Goal: Task Accomplishment & Management: Complete application form

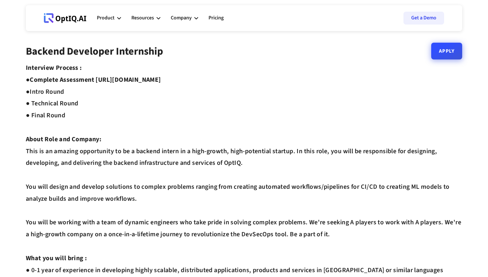
click at [459, 51] on link "Apply" at bounding box center [447, 51] width 31 height 17
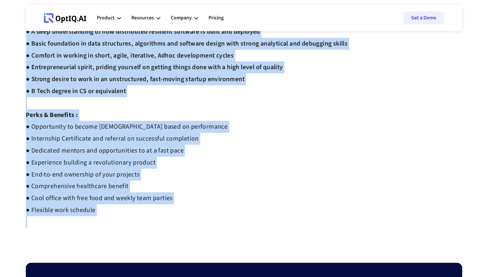
scroll to position [304, 0]
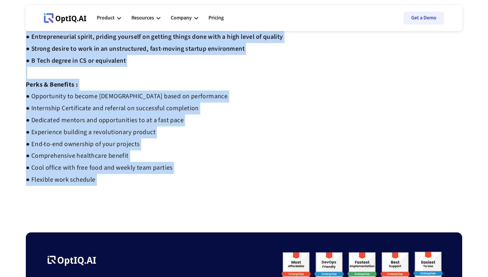
copy div "Backend Developer Internship Apply Interview Process : ● Complete Assessment ht…"
drag, startPoint x: 26, startPoint y: 50, endPoint x: 110, endPoint y: 186, distance: 159.6
click at [139, 112] on strong "● Opportunity to become full time employee based on performance ● Internship Ce…" at bounding box center [127, 138] width 202 height 92
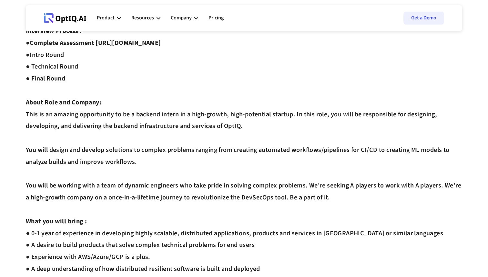
scroll to position [0, 0]
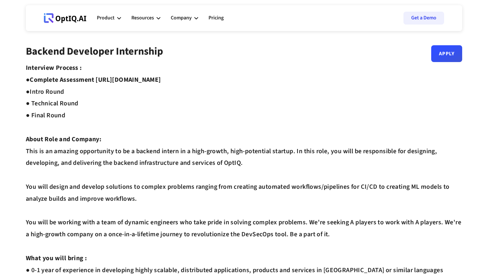
click at [78, 16] on icon at bounding box center [65, 18] width 43 height 10
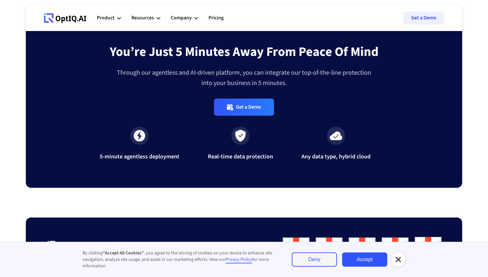
scroll to position [2145, 0]
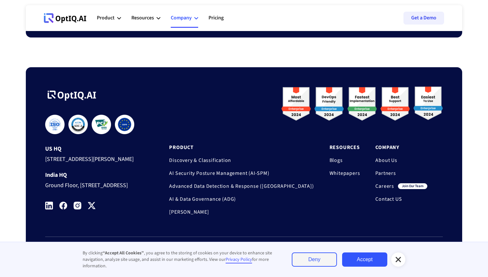
click at [196, 16] on div "Company" at bounding box center [184, 17] width 27 height 19
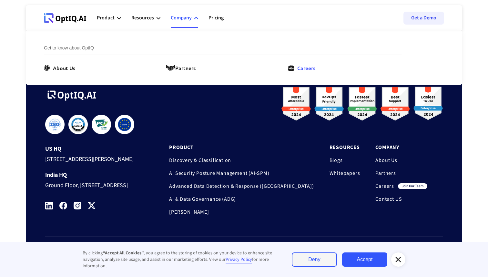
click at [295, 65] on link "Careers" at bounding box center [304, 68] width 30 height 8
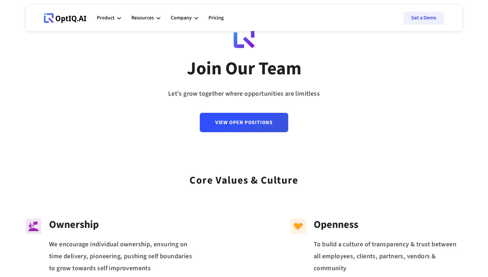
scroll to position [17, 0]
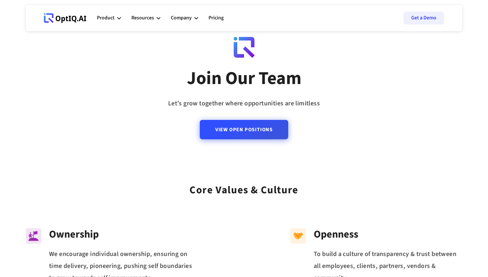
click at [238, 123] on link "View Open Positions" at bounding box center [244, 129] width 89 height 19
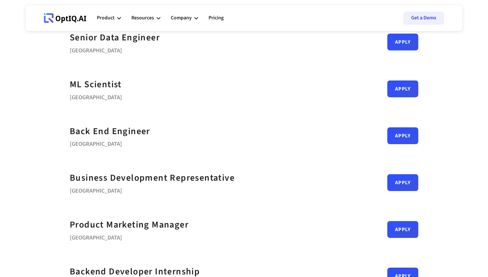
scroll to position [106, 0]
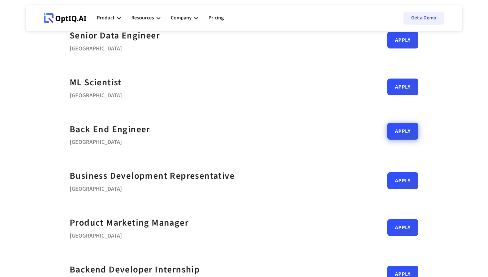
click at [401, 135] on link "Apply" at bounding box center [403, 131] width 31 height 17
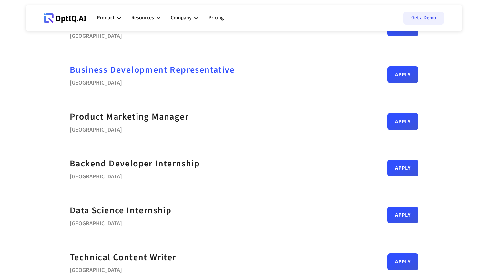
scroll to position [200, 0]
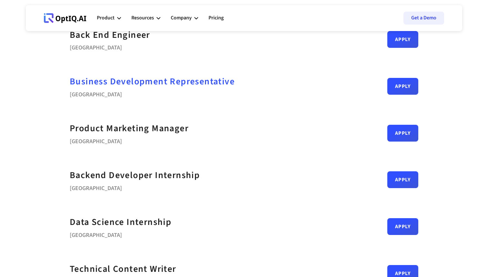
click at [180, 179] on strong "Backend Developer Internship" at bounding box center [135, 175] width 130 height 13
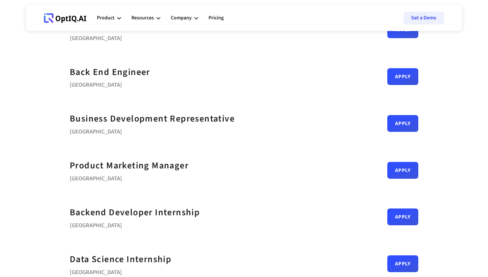
scroll to position [161, 0]
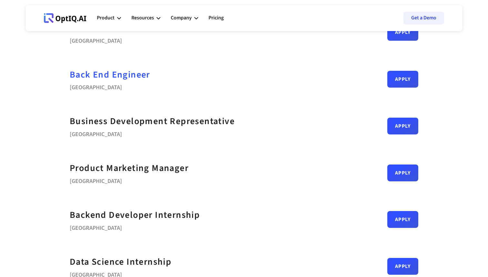
click at [125, 73] on div "Back End Engineer" at bounding box center [110, 75] width 80 height 15
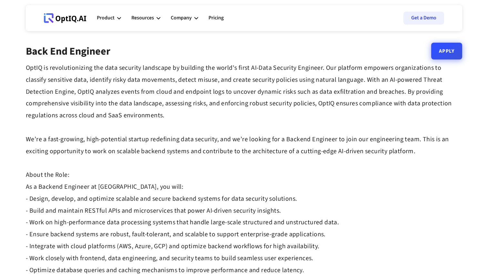
click at [444, 58] on link "Apply" at bounding box center [447, 51] width 31 height 17
drag, startPoint x: 88, startPoint y: 17, endPoint x: 59, endPoint y: 17, distance: 29.1
click at [59, 17] on div "Webflow Homepage View dashboard Product AI infrastucture for data security Disc…" at bounding box center [244, 17] width 414 height 19
drag, startPoint x: 88, startPoint y: 17, endPoint x: 52, endPoint y: 17, distance: 35.9
click at [52, 17] on div "Webflow Homepage View dashboard Product AI infrastucture for data security Disc…" at bounding box center [244, 17] width 414 height 19
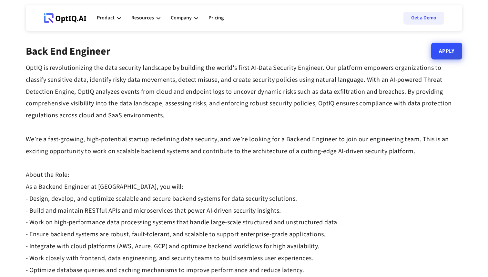
click at [438, 48] on link "Apply" at bounding box center [447, 51] width 31 height 17
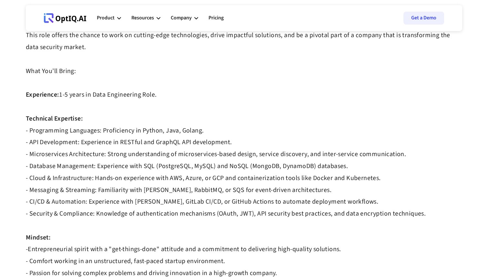
scroll to position [77, 0]
